Goal: Task Accomplishment & Management: Manage account settings

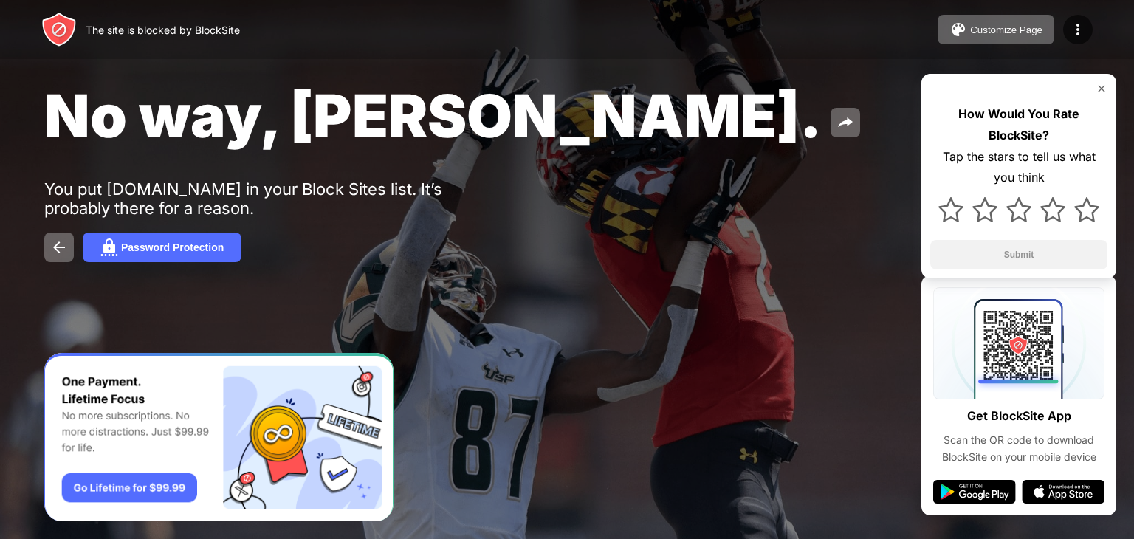
click at [1098, 83] on img at bounding box center [1102, 89] width 12 height 12
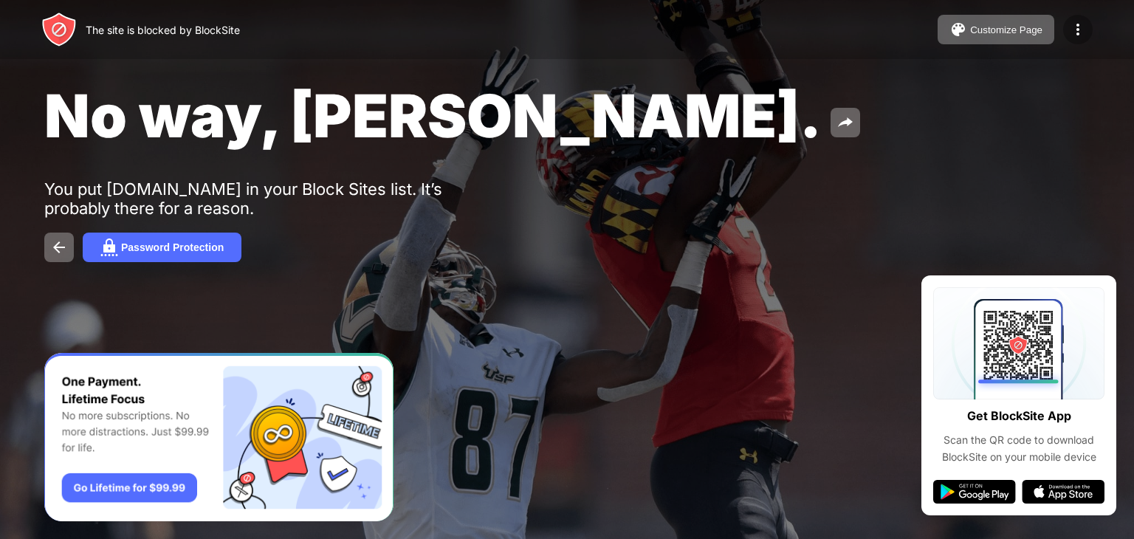
click at [1080, 39] on div at bounding box center [1078, 30] width 30 height 30
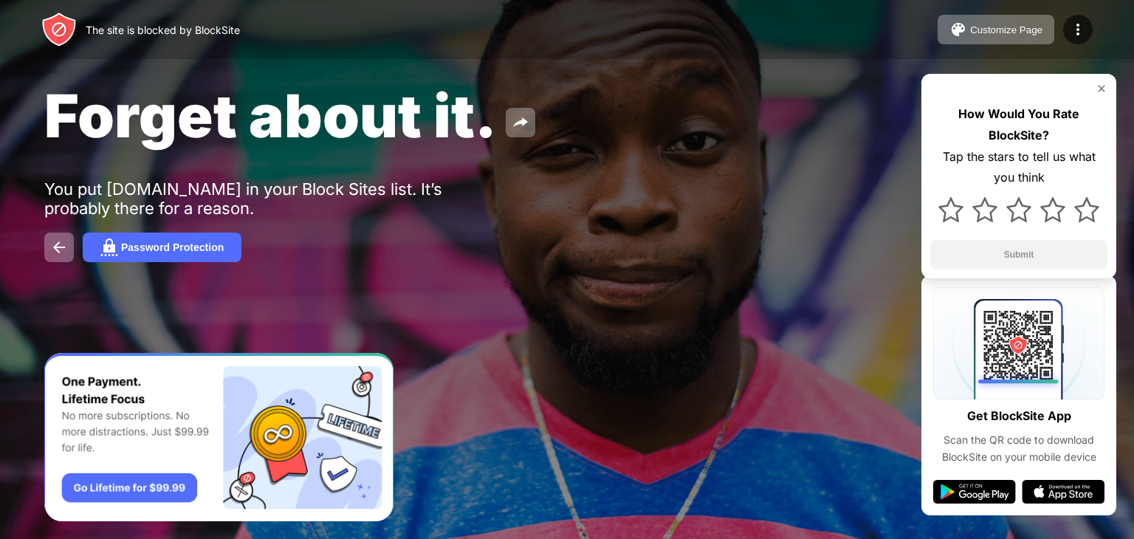
click at [391, 66] on div "Forget about it. You put [DOMAIN_NAME] in your Block Sites list. It’s probably …" at bounding box center [567, 171] width 1134 height 342
